Goal: Task Accomplishment & Management: Use online tool/utility

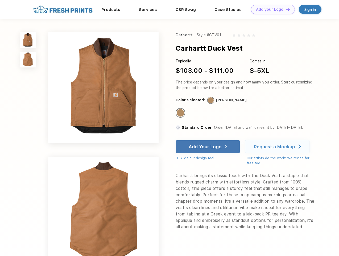
click at [271, 9] on link "Add your Logo Design Tool" at bounding box center [273, 9] width 44 height 9
click at [0, 0] on div "Design Tool" at bounding box center [0, 0] width 0 height 0
click at [286, 9] on link "Add your Logo Design Tool" at bounding box center [273, 9] width 44 height 9
click at [28, 40] on img at bounding box center [28, 40] width 16 height 16
click at [28, 60] on img at bounding box center [28, 60] width 16 height 16
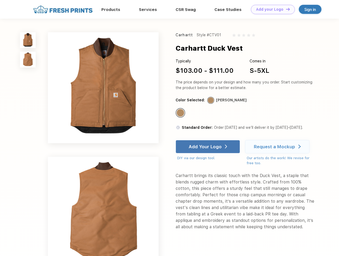
click at [181, 113] on div "Standard Color" at bounding box center [180, 112] width 7 height 7
click at [208, 146] on div "Add Your Logo" at bounding box center [205, 146] width 33 height 5
click at [278, 146] on div "Request a Mockup" at bounding box center [274, 146] width 41 height 5
